Goal: Transaction & Acquisition: Purchase product/service

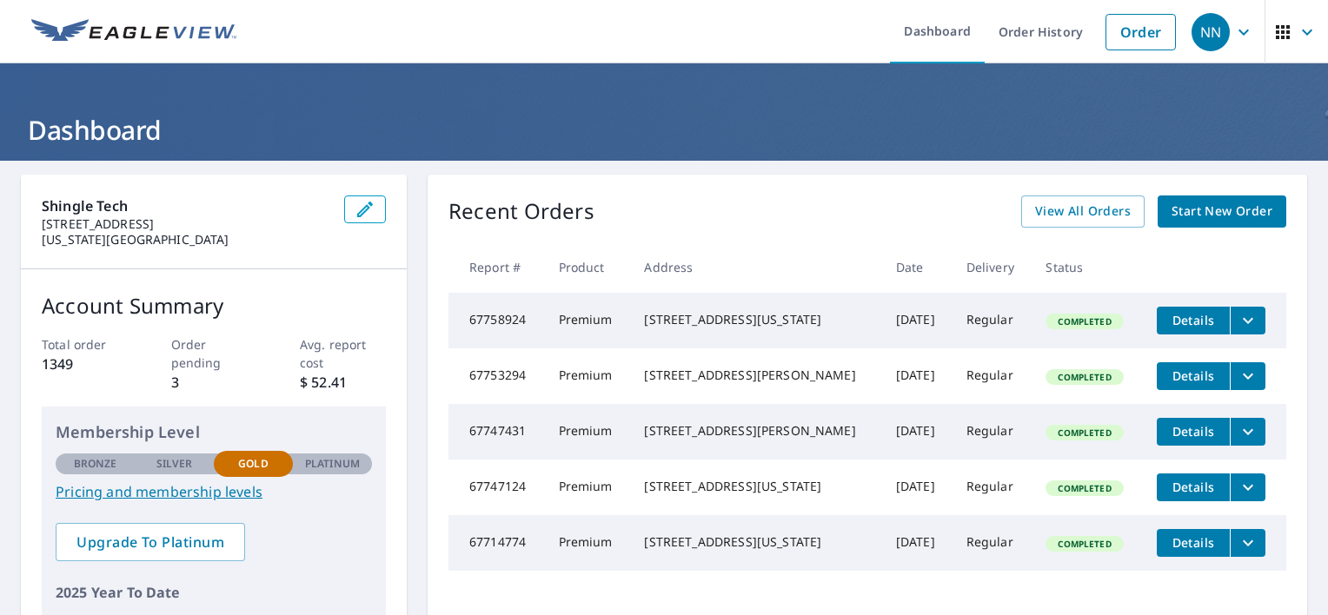
click at [1215, 215] on span "Start New Order" at bounding box center [1221, 212] width 101 height 22
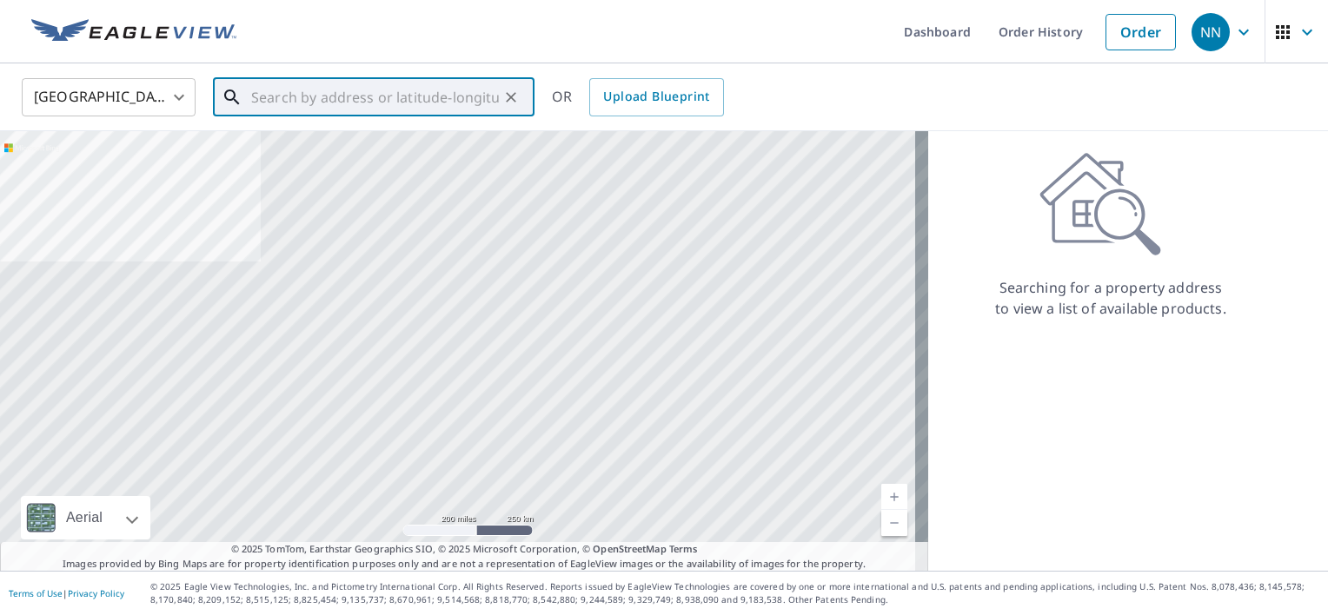
click at [396, 100] on input "text" at bounding box center [375, 97] width 248 height 49
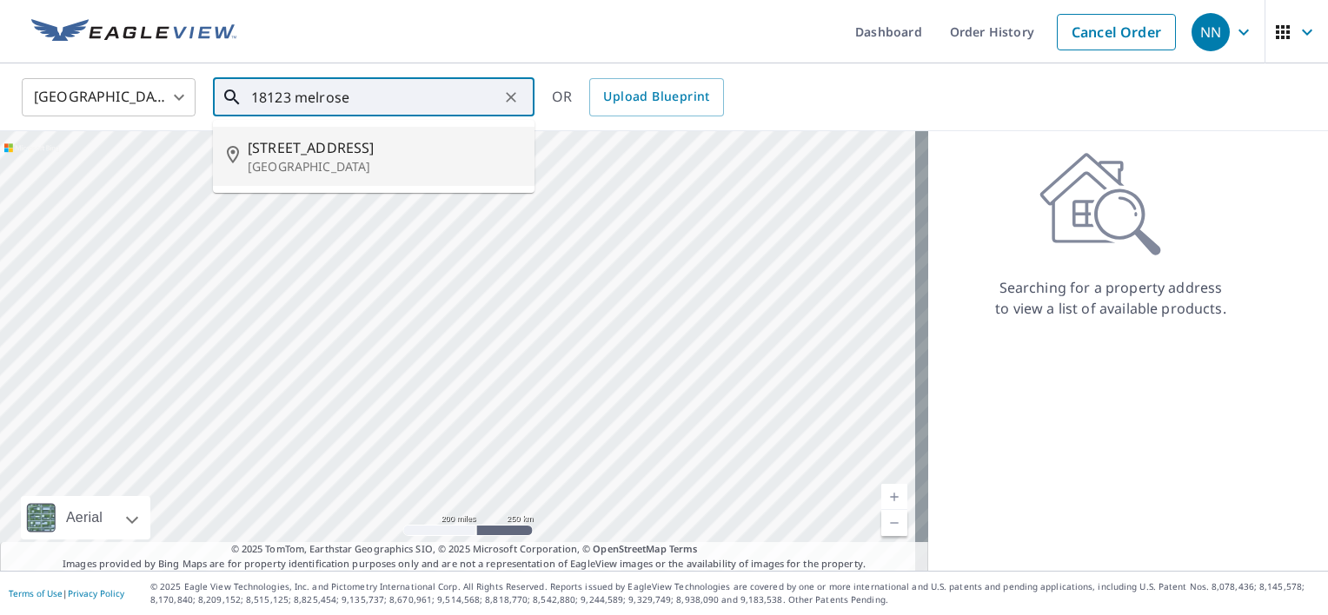
click at [346, 149] on span "[STREET_ADDRESS]" at bounding box center [384, 147] width 273 height 21
type input "[STREET_ADDRESS]"
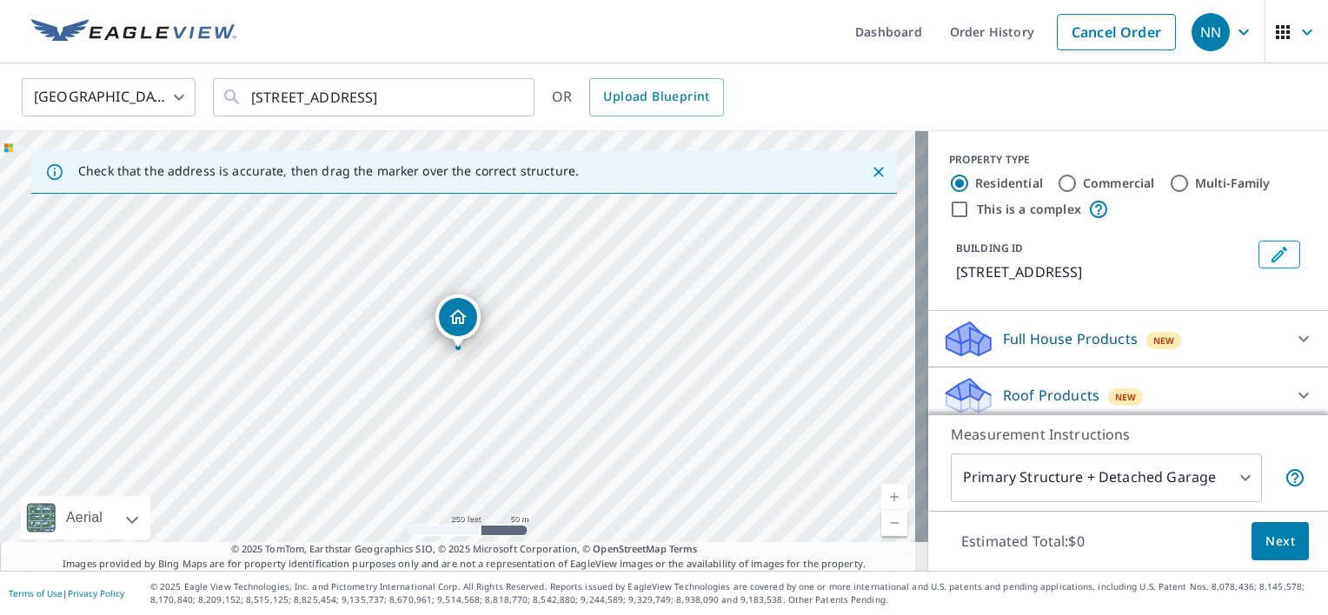
click at [884, 494] on link "Current Level 17, Zoom In" at bounding box center [894, 497] width 26 height 26
click at [884, 494] on link "Current Level 18, Zoom In" at bounding box center [894, 497] width 26 height 26
click at [881, 497] on link "Current Level 19, Zoom In" at bounding box center [894, 497] width 26 height 26
click at [881, 499] on link "Current Level 20, Zoom In Disabled" at bounding box center [894, 497] width 26 height 26
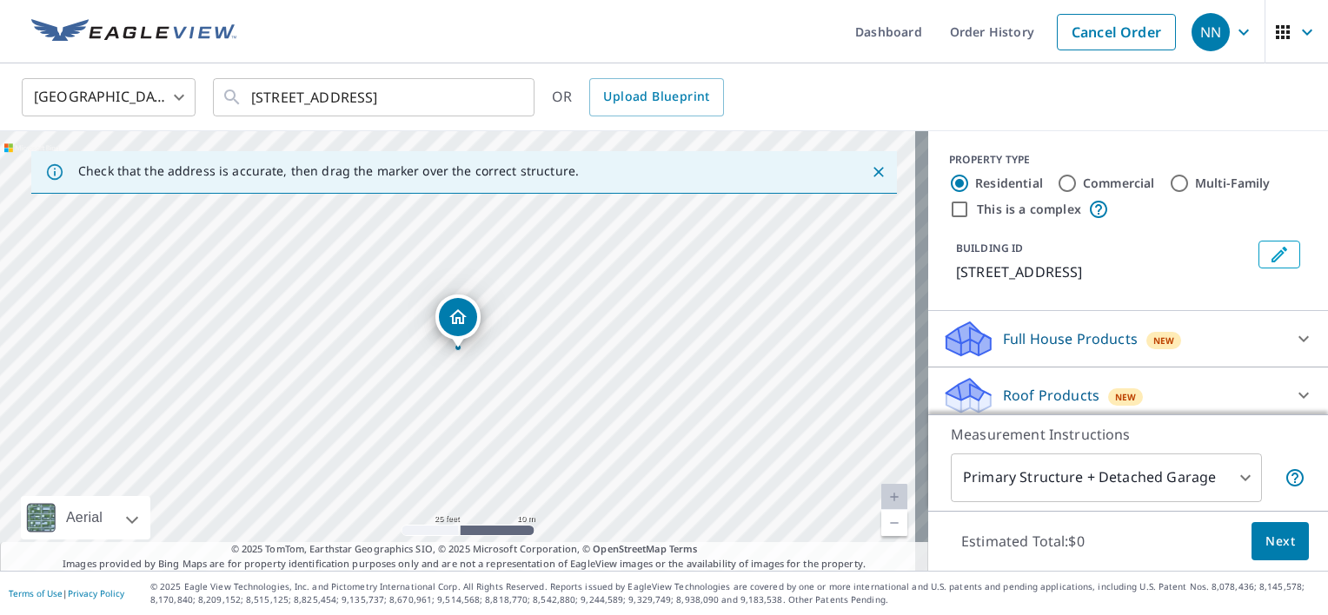
click at [884, 526] on link "Current Level 20, Zoom Out" at bounding box center [894, 523] width 26 height 26
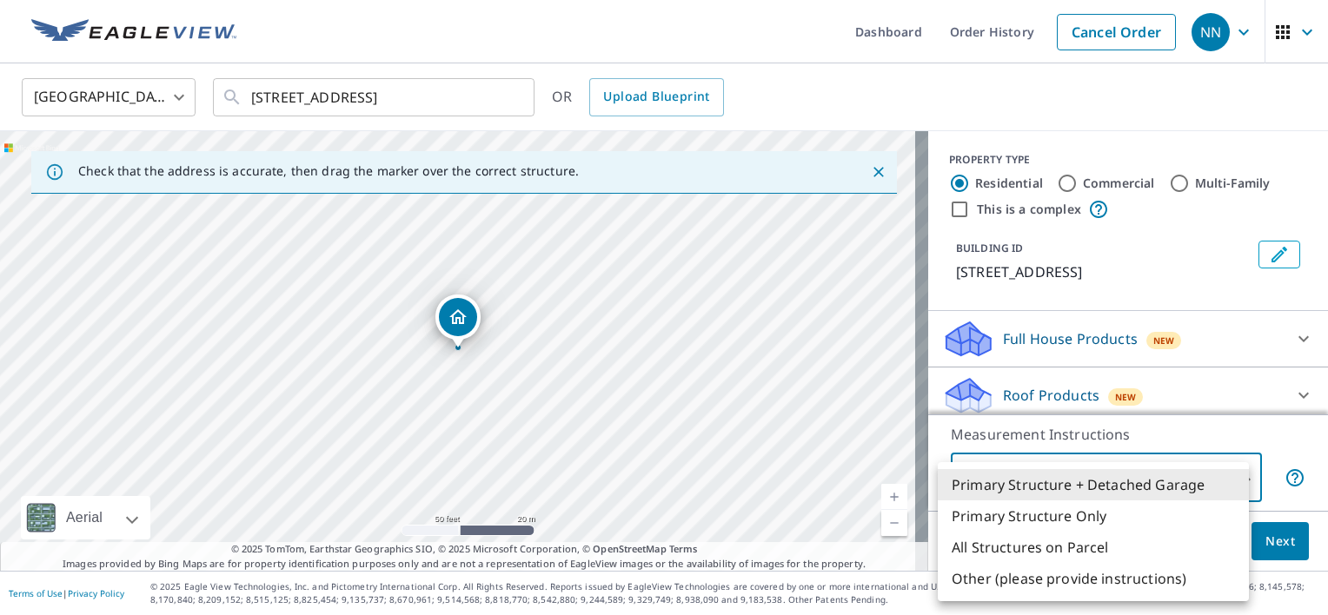
click at [1228, 480] on body "NN NN Dashboard Order History Cancel Order NN United States [GEOGRAPHIC_DATA] ​…" at bounding box center [664, 307] width 1328 height 615
click at [1084, 514] on li "Primary Structure Only" at bounding box center [1092, 515] width 311 height 31
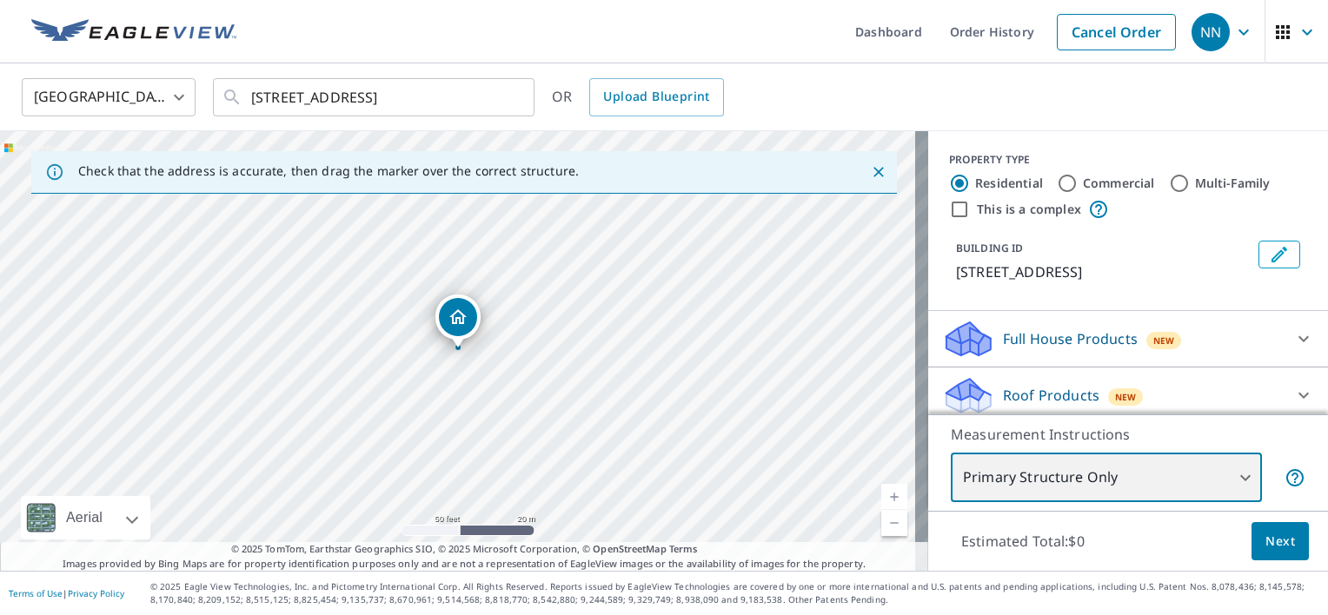
type input "2"
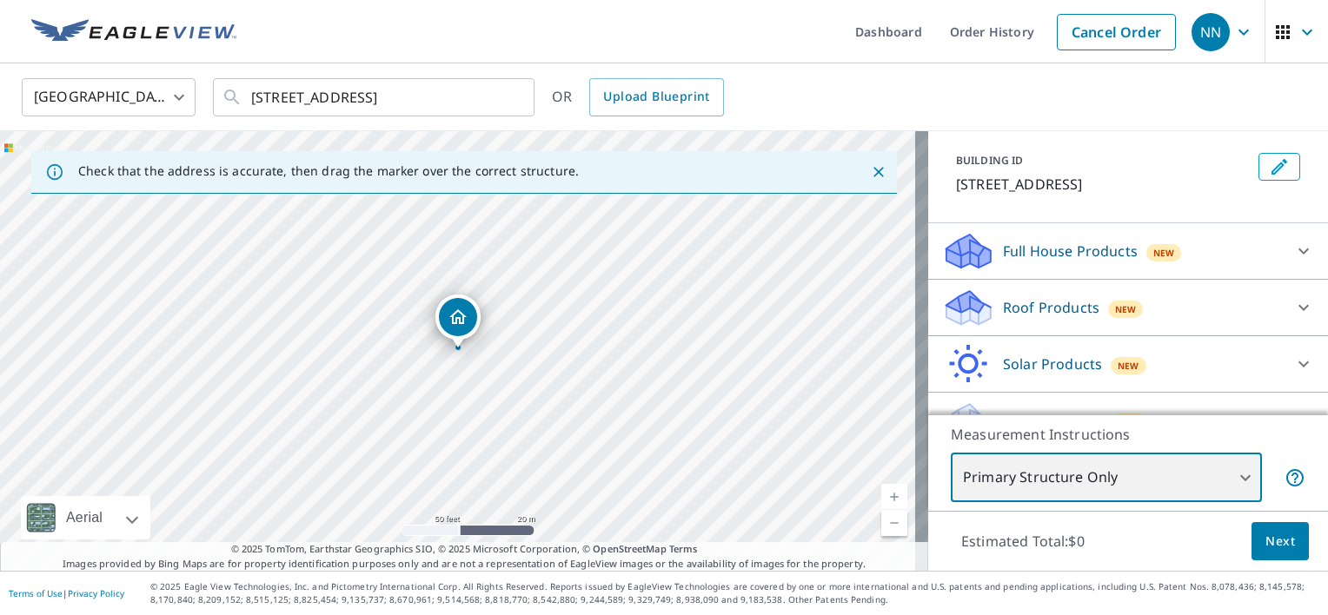
scroll to position [89, 0]
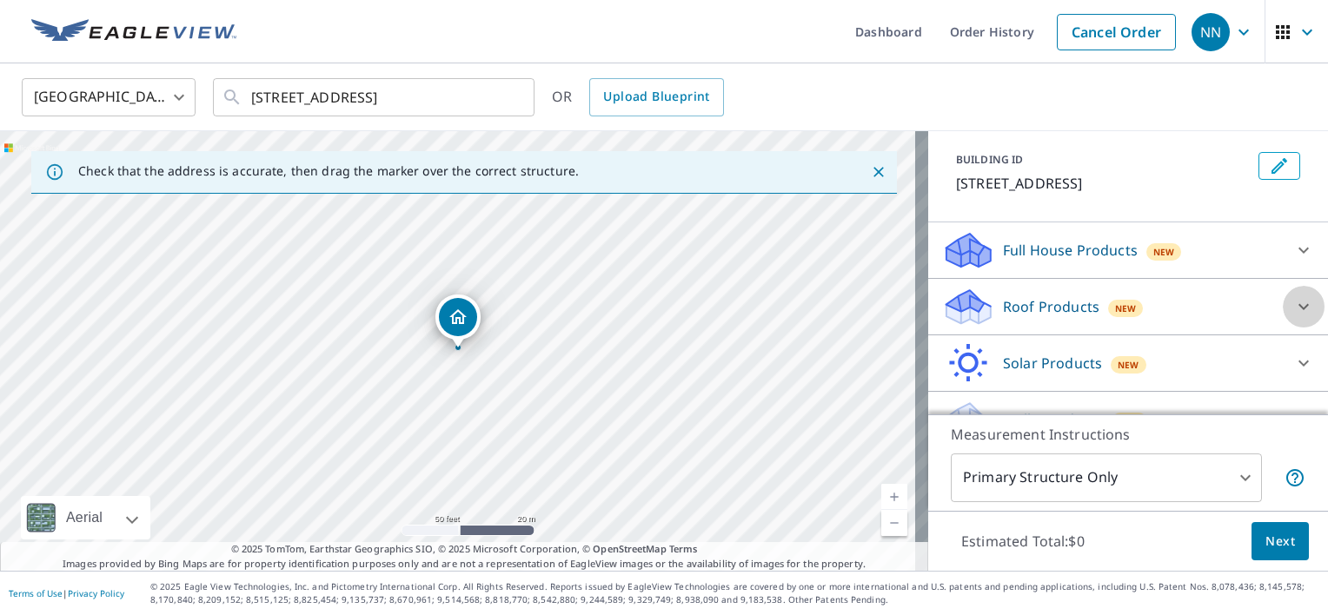
click at [1298, 306] on icon at bounding box center [1303, 307] width 10 height 6
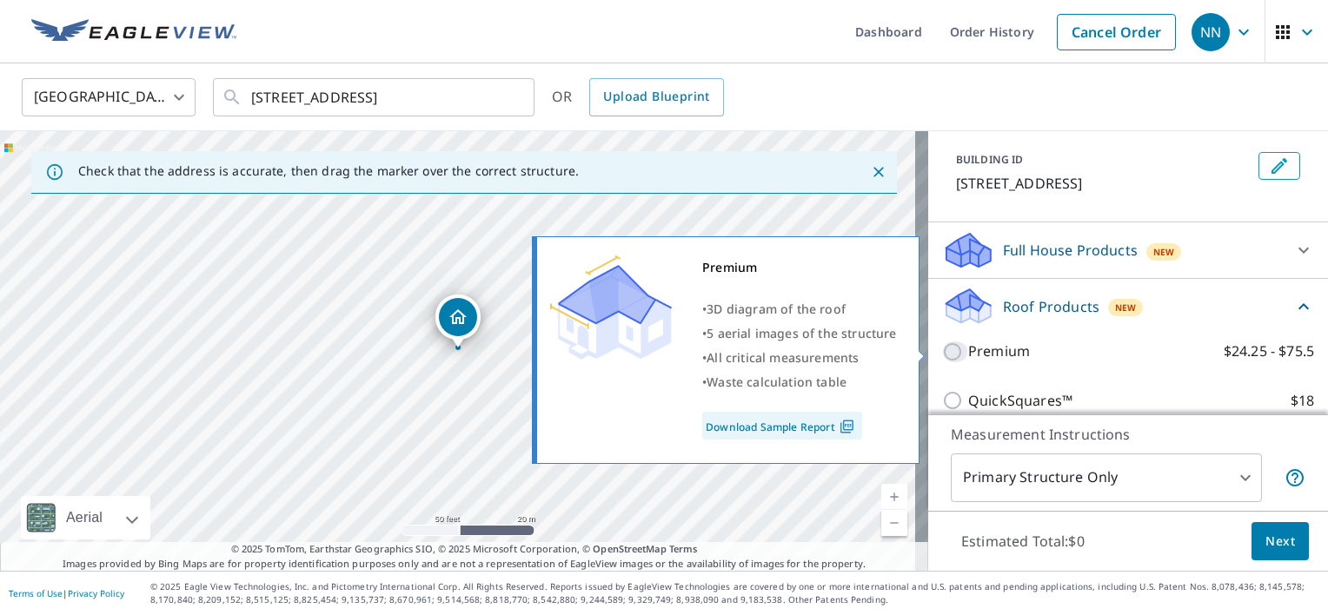
click at [943, 351] on input "Premium $24.25 - $75.5" at bounding box center [955, 351] width 26 height 21
checkbox input "true"
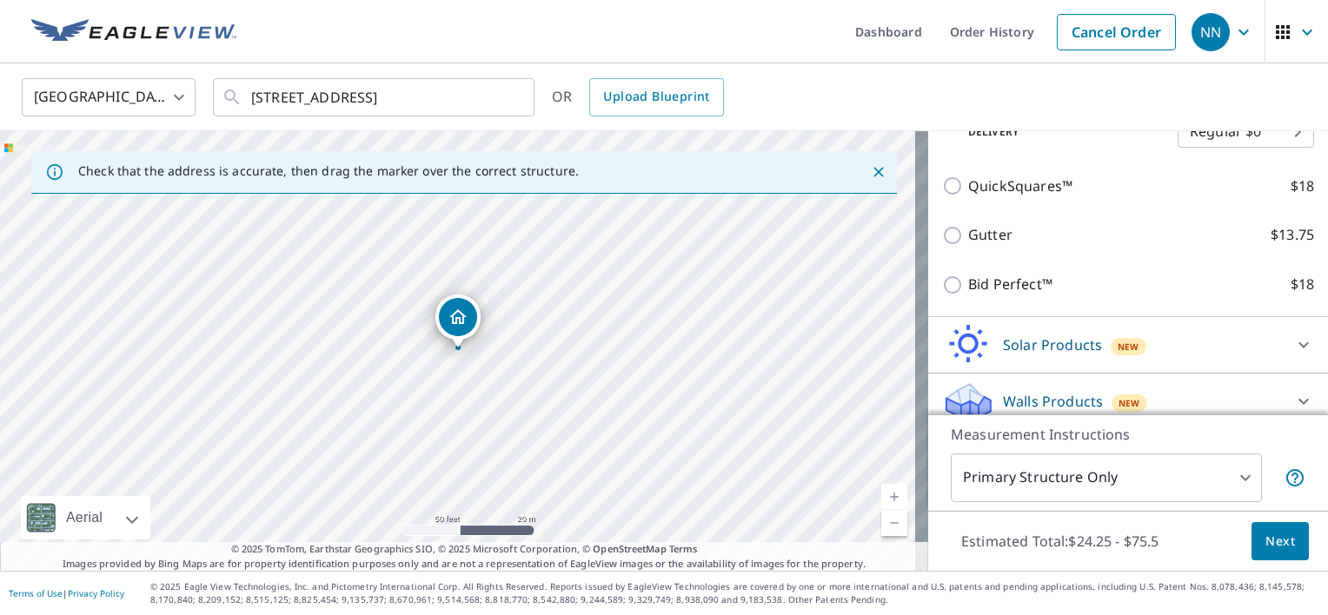
scroll to position [382, 0]
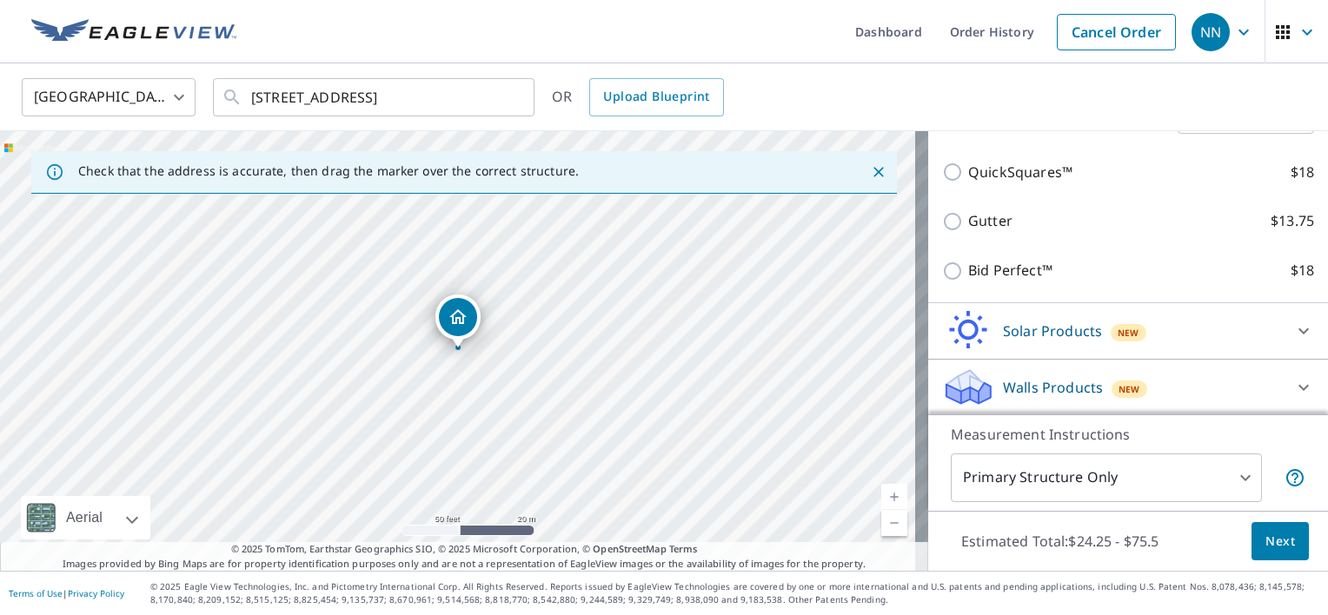
click at [1265, 539] on span "Next" at bounding box center [1280, 542] width 30 height 22
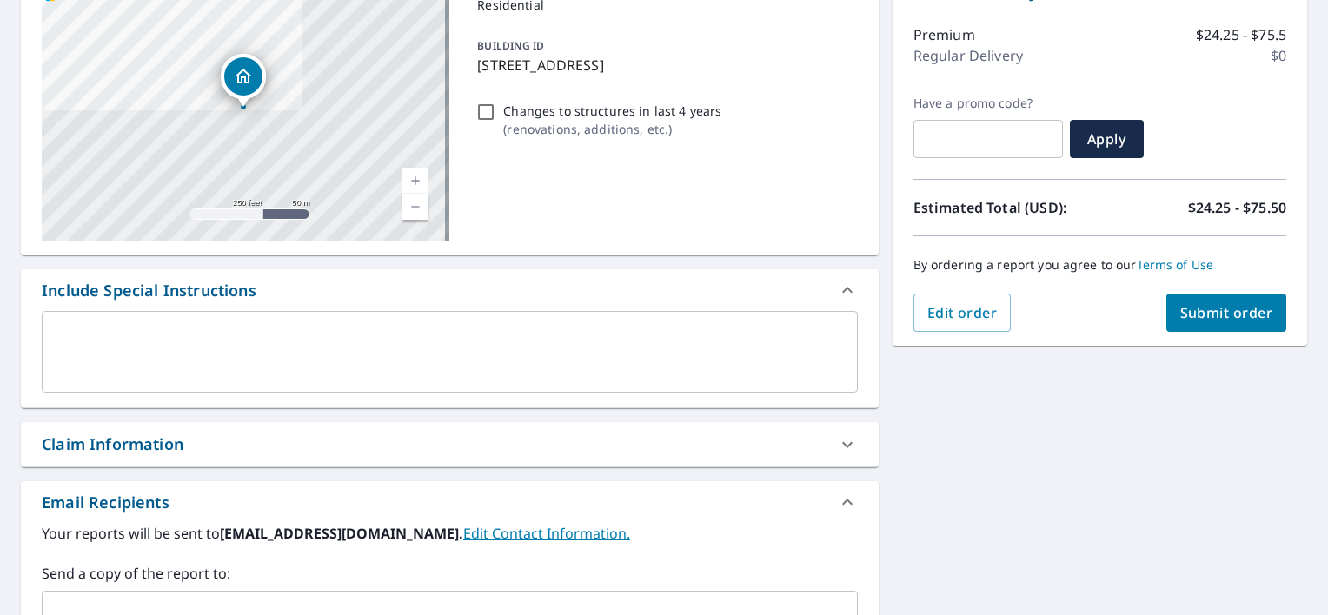
scroll to position [243, 0]
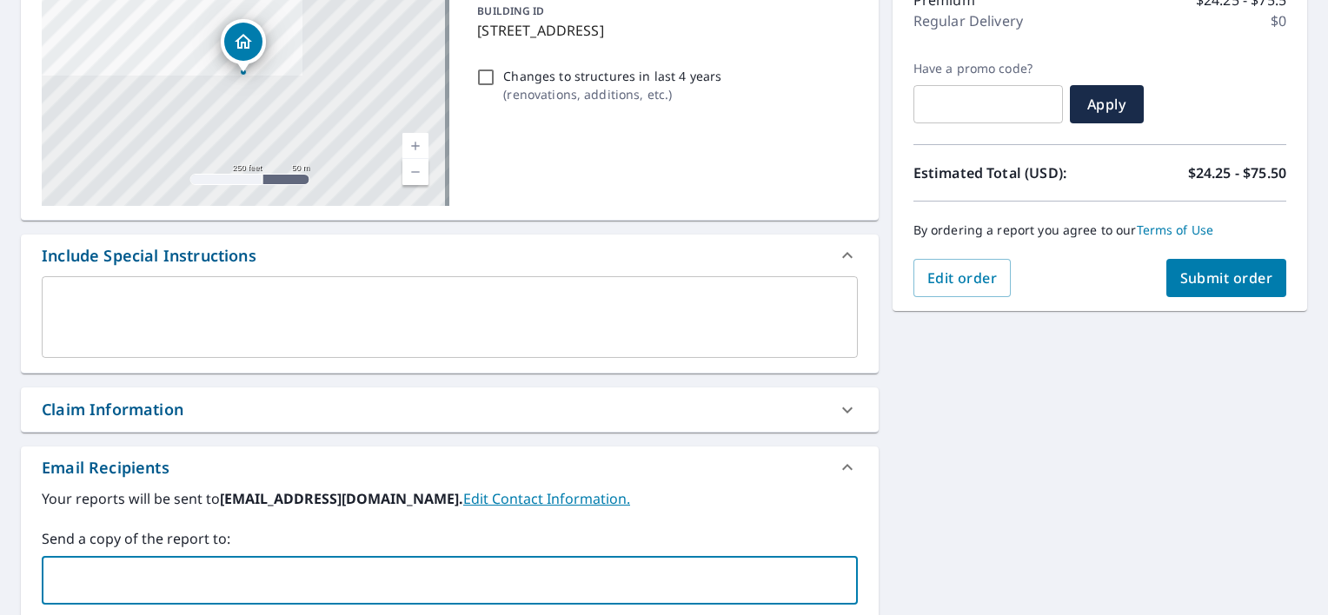
click at [506, 578] on input "text" at bounding box center [437, 580] width 774 height 33
type input "[PERSON_NAME][EMAIL_ADDRESS][DOMAIN_NAME]"
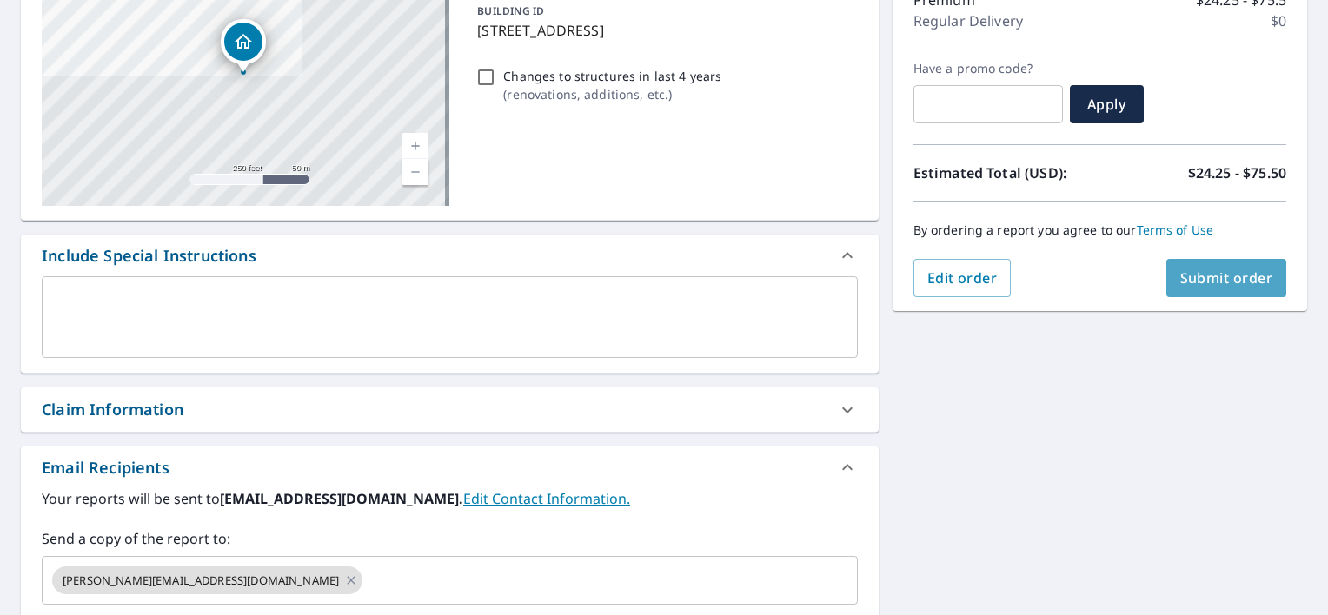
click at [1229, 282] on span "Submit order" at bounding box center [1226, 277] width 93 height 19
